Goal: Task Accomplishment & Management: Manage account settings

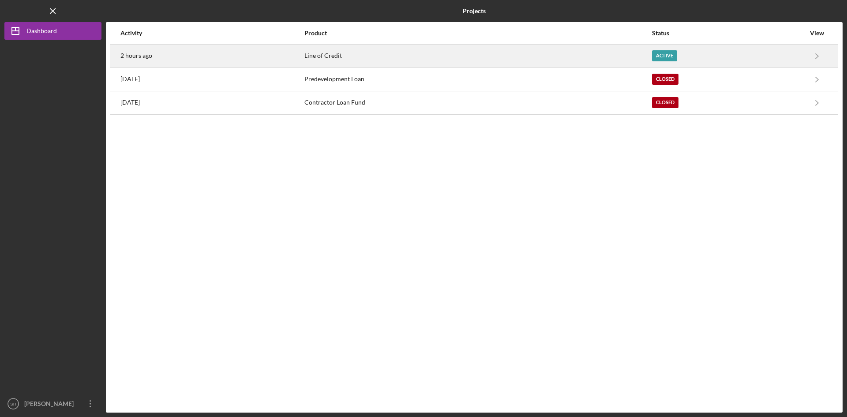
click at [664, 52] on div "Active" at bounding box center [664, 55] width 25 height 11
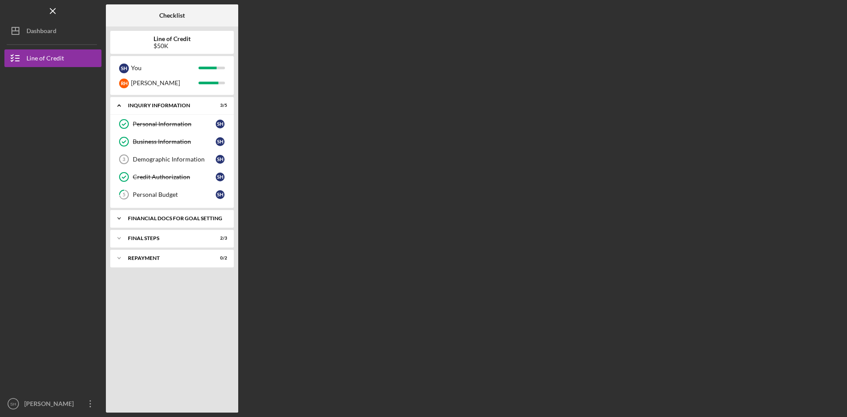
click at [187, 217] on div "Financial Docs for Goal Setting" at bounding box center [175, 218] width 95 height 5
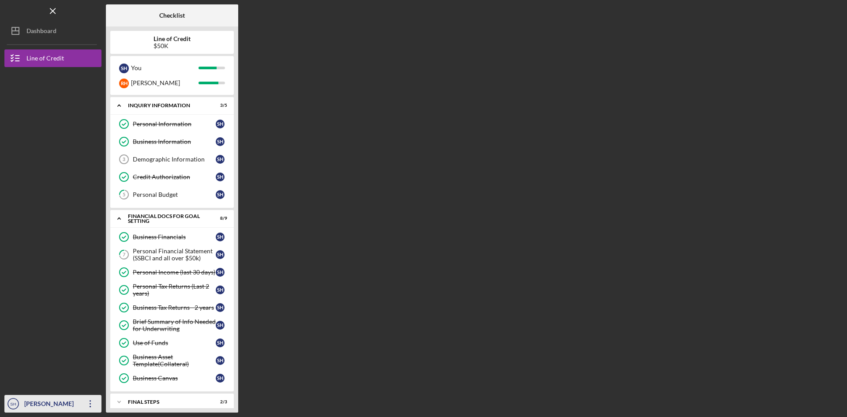
click at [60, 403] on div "[PERSON_NAME]" at bounding box center [50, 405] width 57 height 20
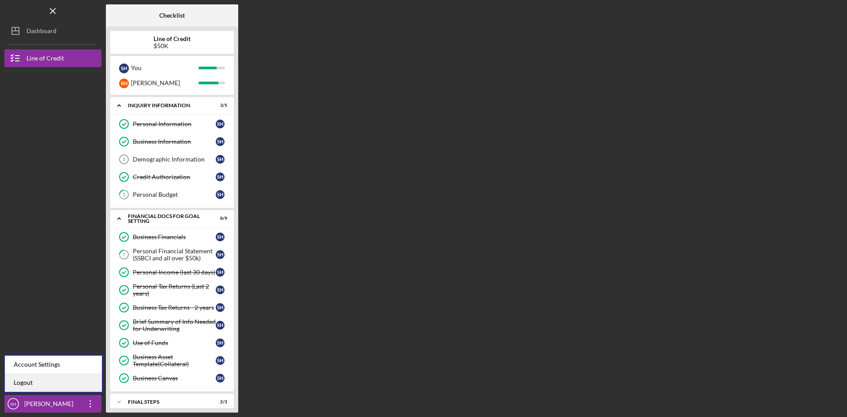
click at [27, 382] on link "Logout" at bounding box center [53, 383] width 97 height 18
